Goal: Complete application form

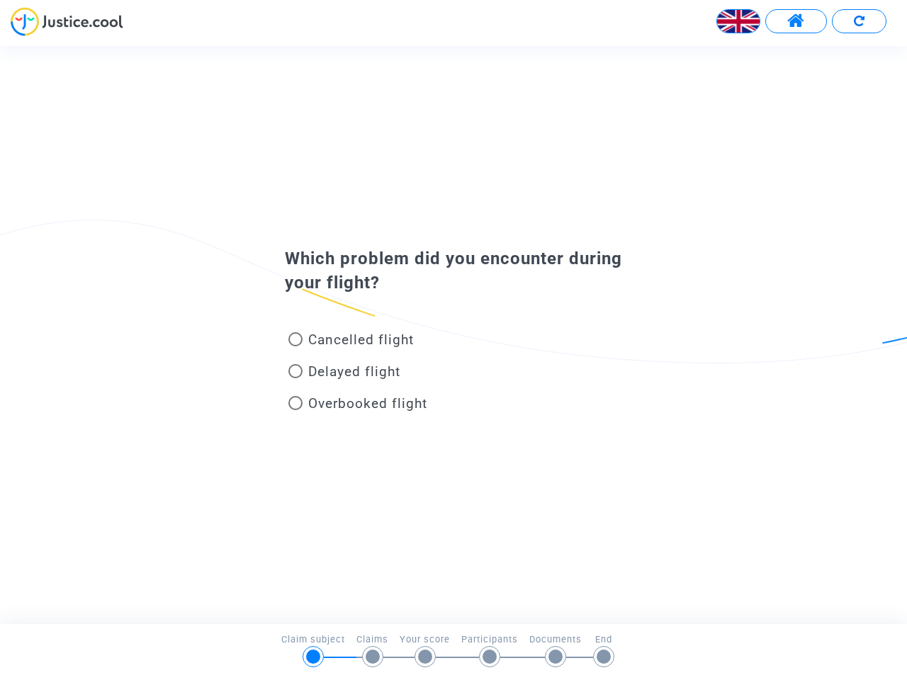
click at [738, 21] on img at bounding box center [738, 21] width 43 height 43
click at [796, 21] on span at bounding box center [796, 21] width 18 height 18
click at [859, 21] on div at bounding box center [453, 26] width 907 height 39
click at [453, 334] on div "Cancelled flight" at bounding box center [430, 343] width 312 height 32
click at [351, 342] on span "Cancelled flight" at bounding box center [361, 340] width 106 height 16
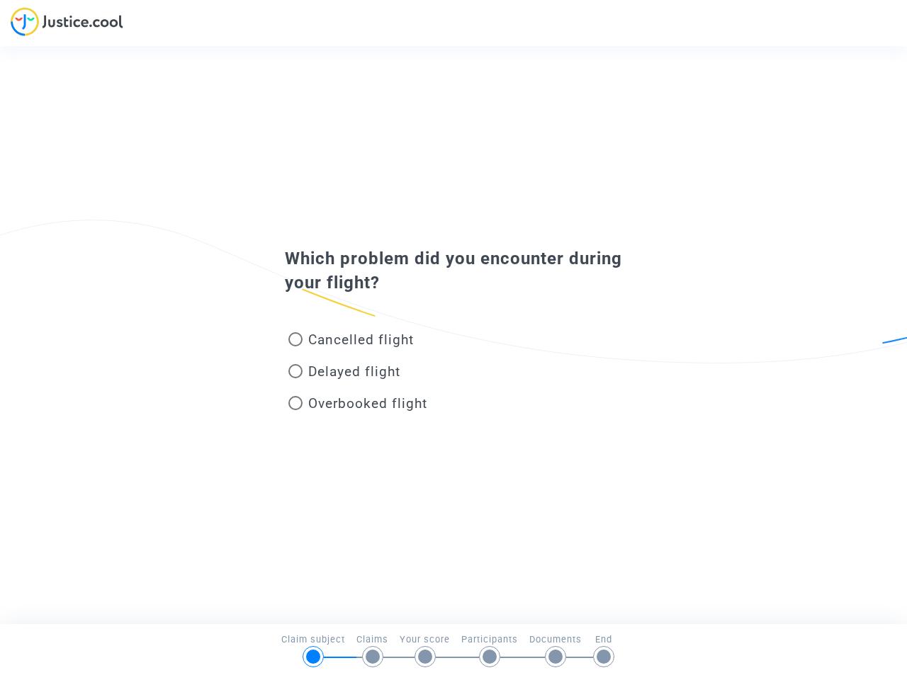
click at [295, 346] on input "Cancelled flight" at bounding box center [295, 346] width 1 height 1
radio input "true"
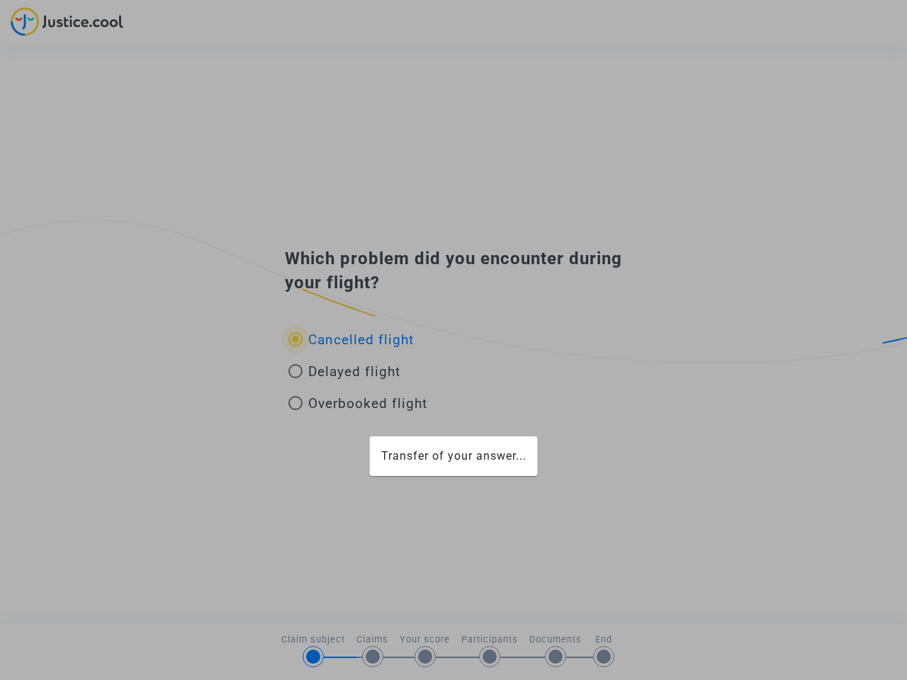
click at [351, 339] on div "Transfer of your answer..." at bounding box center [453, 340] width 907 height 680
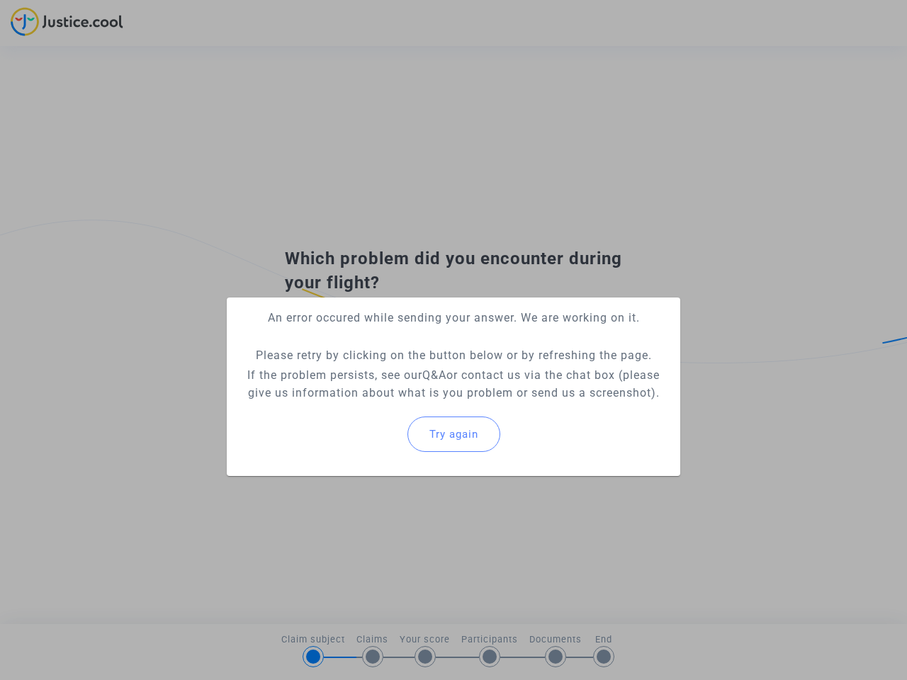
click at [344, 374] on p "If the problem persists, see our Q&A or contact us via the chat box (please giv…" at bounding box center [453, 383] width 431 height 35
click at [344, 371] on p "If the problem persists, see our Q&A or contact us via the chat box (please giv…" at bounding box center [453, 383] width 431 height 35
click at [358, 406] on div "Try again" at bounding box center [453, 434] width 431 height 61
click at [358, 403] on mat-card "An error occured while sending your answer. We are working on it. Please retry …" at bounding box center [453, 387] width 453 height 179
